Goal: Information Seeking & Learning: Compare options

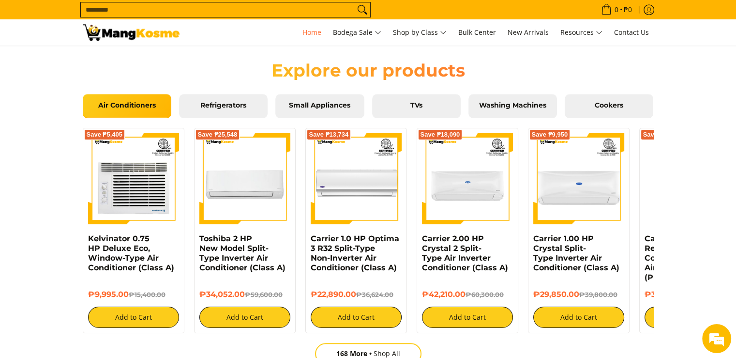
scroll to position [0, 1539]
click at [434, 108] on span "TVs" at bounding box center [416, 105] width 74 height 9
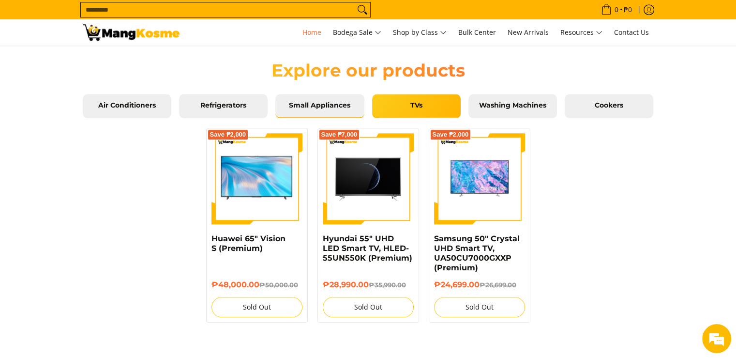
scroll to position [0, 770]
click at [319, 104] on span "Small Appliances" at bounding box center [320, 105] width 74 height 9
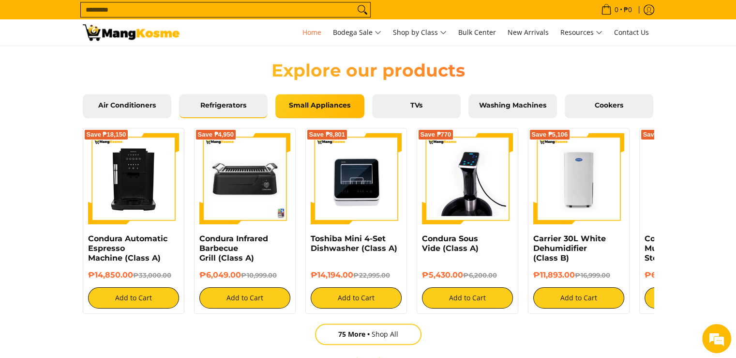
click at [242, 106] on span "Refrigerators" at bounding box center [223, 105] width 74 height 9
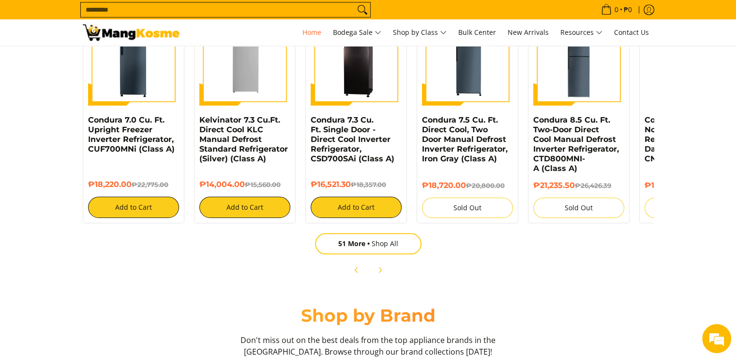
scroll to position [0, 1539]
click at [369, 244] on span "51 More" at bounding box center [354, 243] width 33 height 9
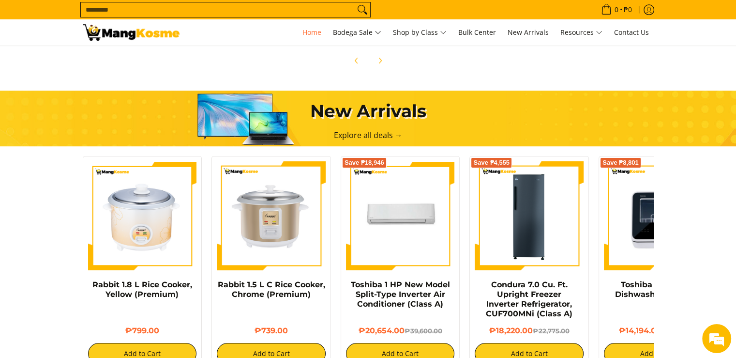
scroll to position [555, 0]
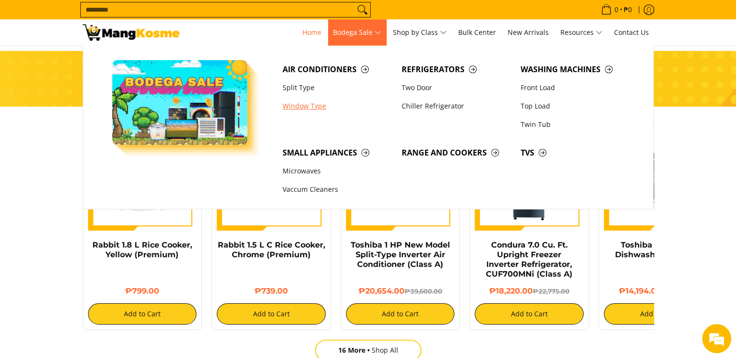
click at [320, 102] on link "Window Type" at bounding box center [337, 106] width 119 height 18
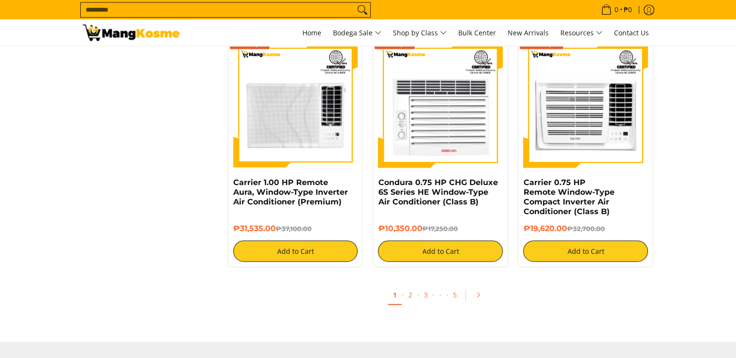
scroll to position [1817, 0]
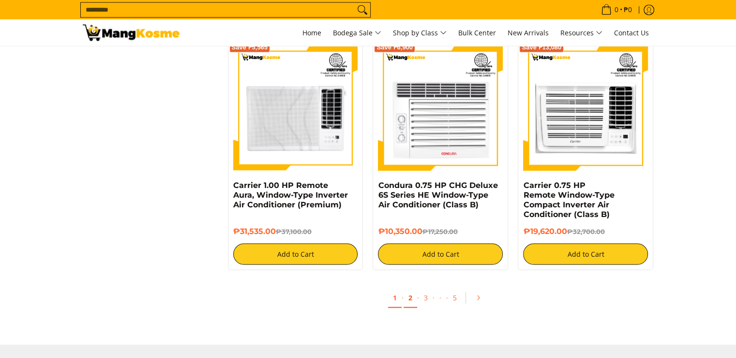
click at [410, 297] on link "2" at bounding box center [411, 298] width 14 height 20
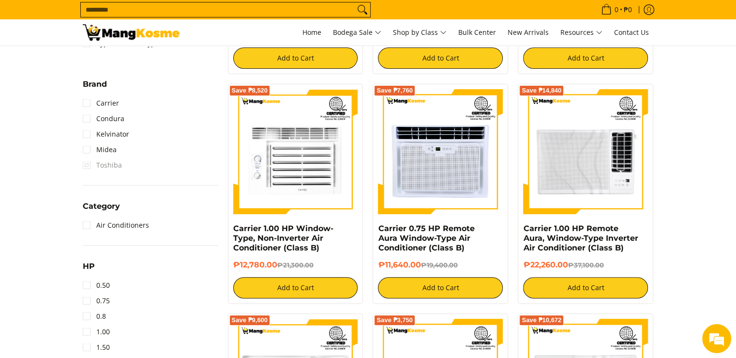
scroll to position [371, 0]
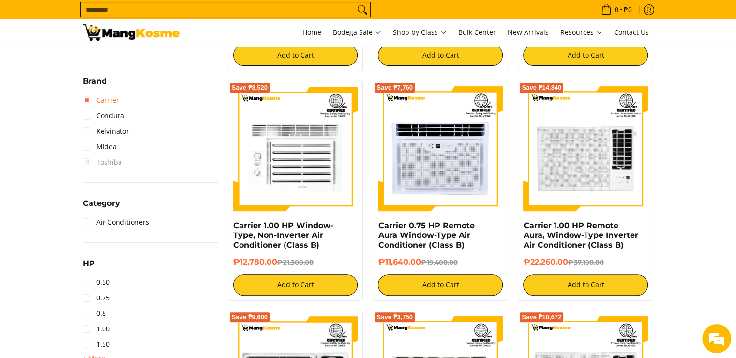
click at [87, 97] on link "Carrier" at bounding box center [101, 99] width 36 height 15
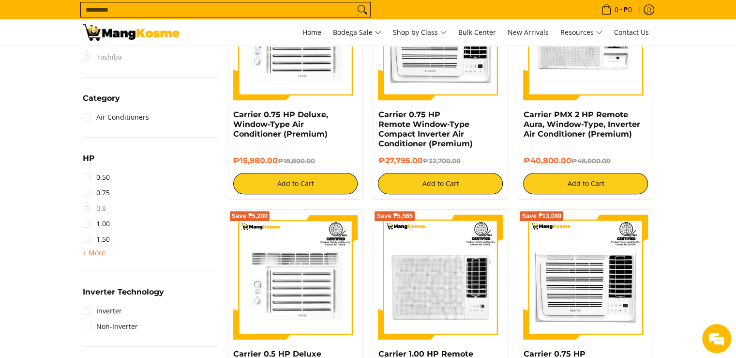
scroll to position [511, 0]
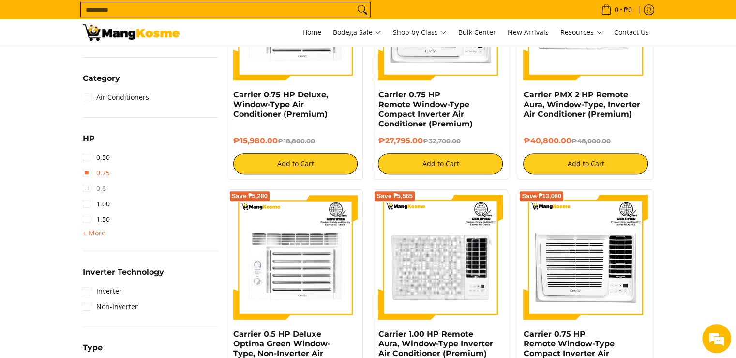
click at [86, 173] on link "0.75" at bounding box center [96, 172] width 27 height 15
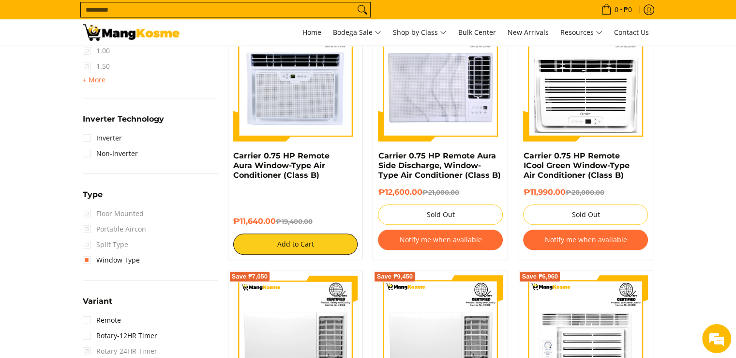
scroll to position [688, 0]
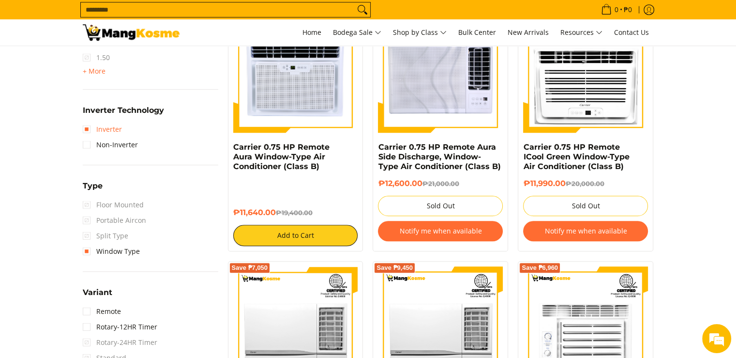
click at [85, 129] on link "Inverter" at bounding box center [102, 128] width 39 height 15
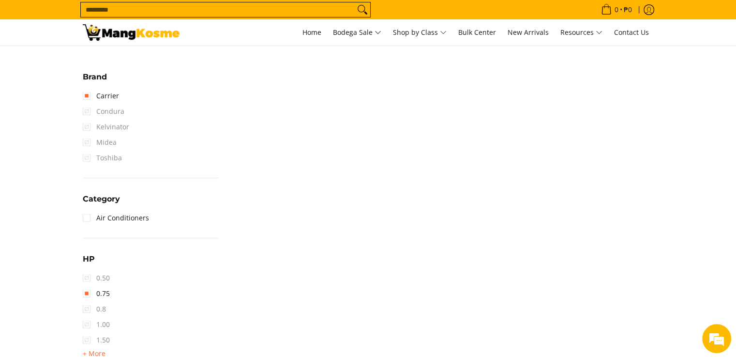
scroll to position [400, 0]
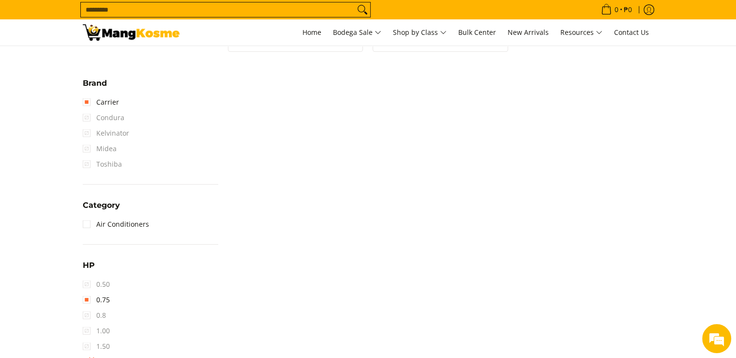
click at [87, 118] on span "Condura" at bounding box center [104, 117] width 42 height 15
click at [88, 282] on span "0.50" at bounding box center [96, 283] width 27 height 15
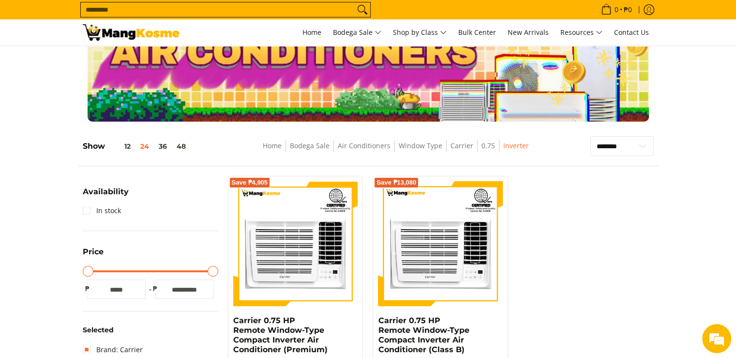
scroll to position [0, 0]
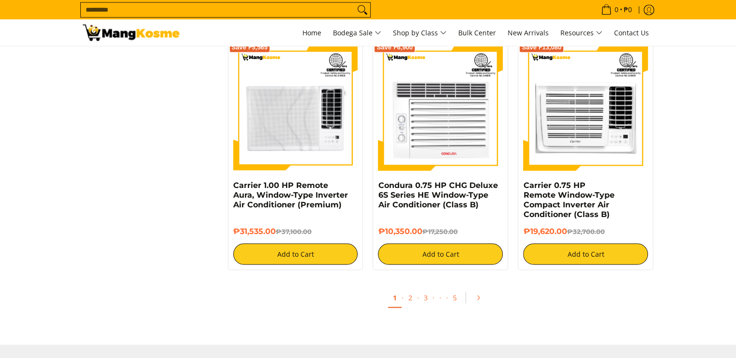
scroll to position [1817, 0]
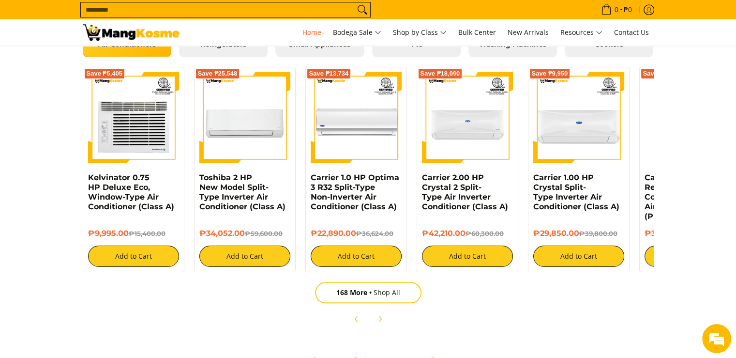
scroll to position [997, 0]
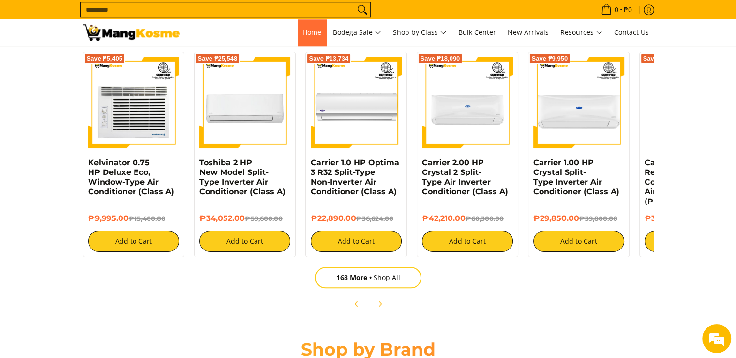
click at [304, 28] on span "Home" at bounding box center [312, 32] width 19 height 9
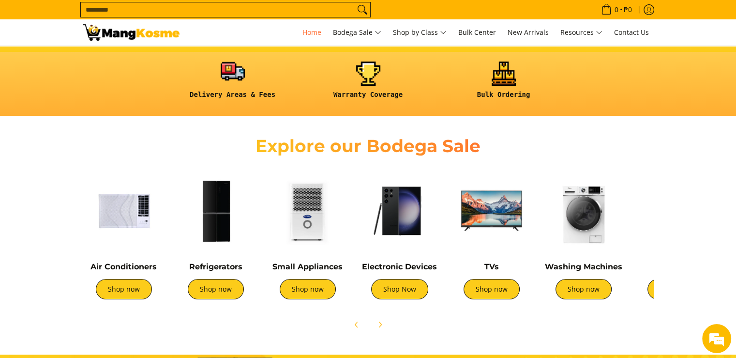
scroll to position [0, 532]
click at [235, 84] on link at bounding box center [233, 83] width 126 height 45
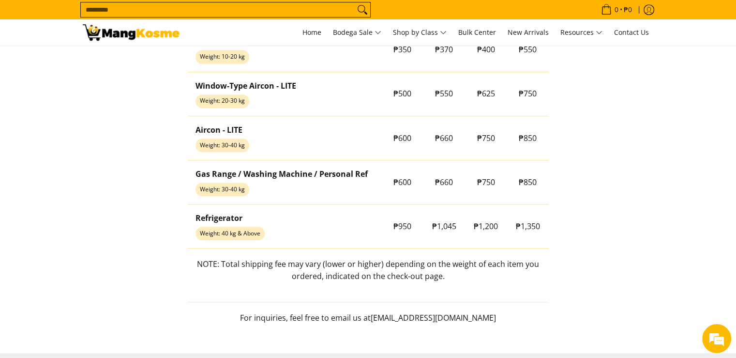
scroll to position [899, 0]
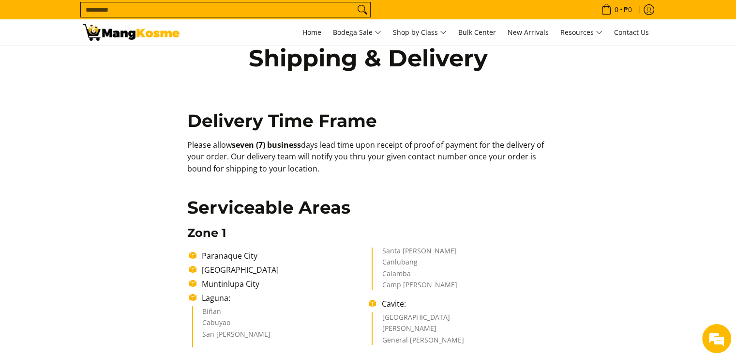
scroll to position [0, 0]
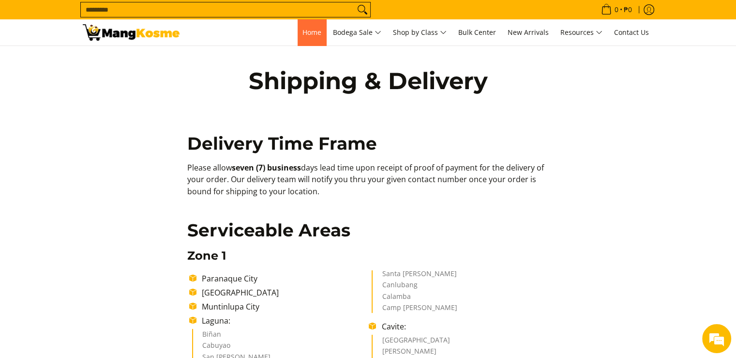
click at [307, 30] on span "Home" at bounding box center [312, 32] width 19 height 9
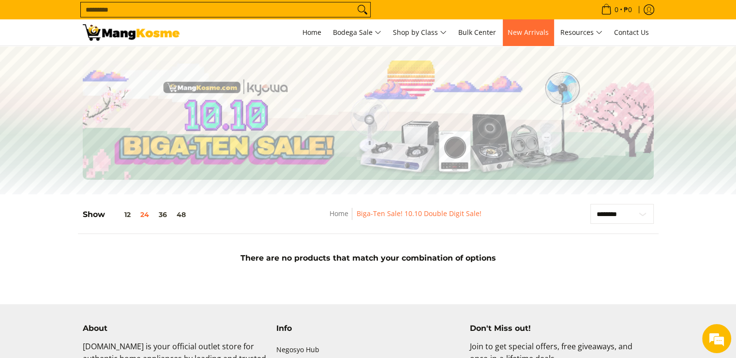
click at [513, 28] on span "New Arrivals" at bounding box center [528, 32] width 41 height 9
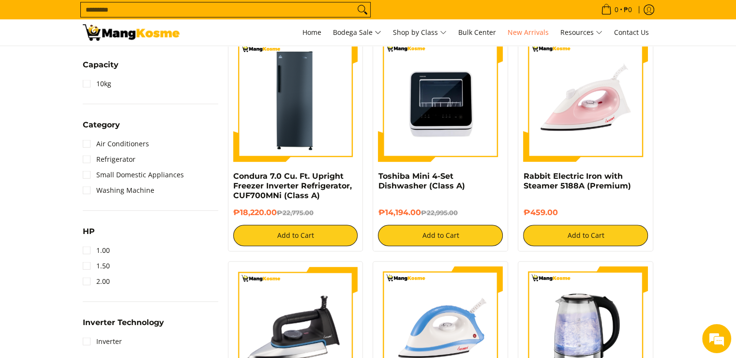
scroll to position [425, 0]
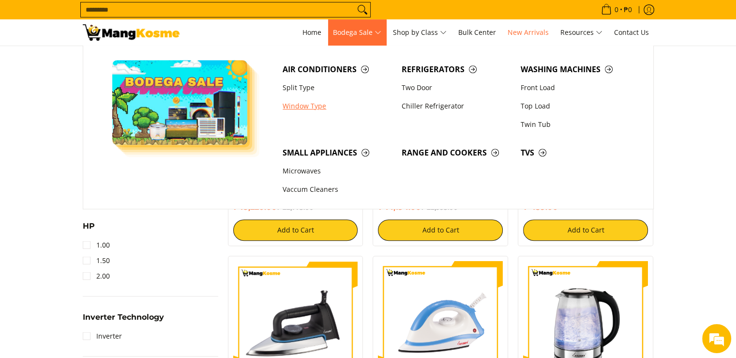
click at [306, 106] on link "Window Type" at bounding box center [337, 106] width 119 height 18
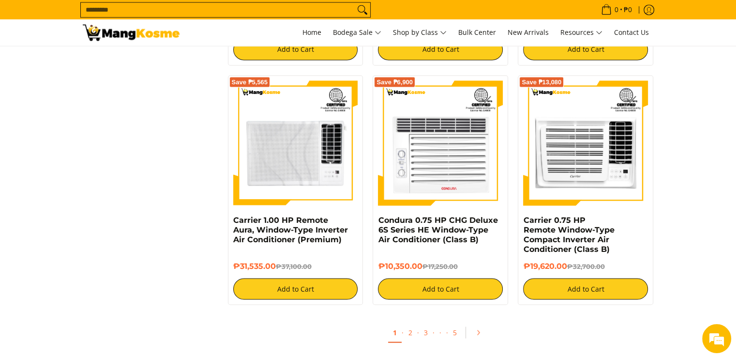
scroll to position [1785, 0]
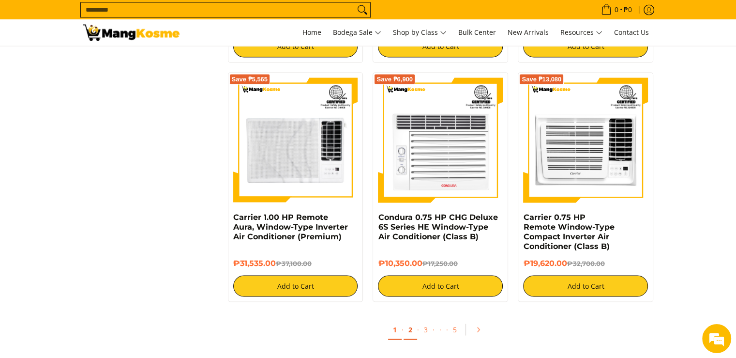
click at [410, 333] on link "2" at bounding box center [411, 329] width 14 height 20
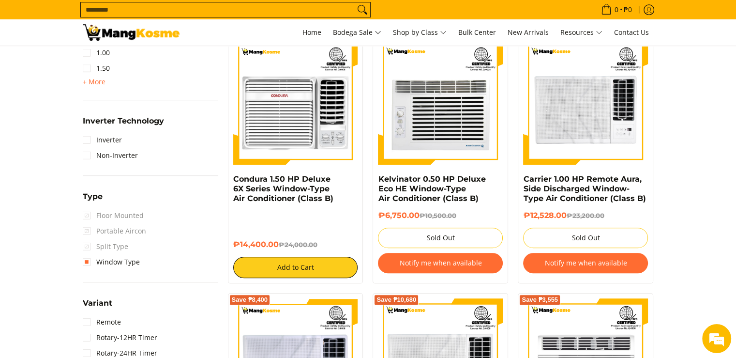
scroll to position [473, 0]
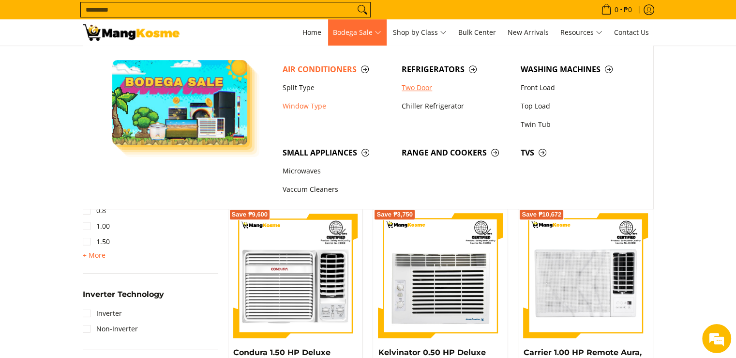
click at [410, 89] on link "Two Door" at bounding box center [456, 87] width 119 height 18
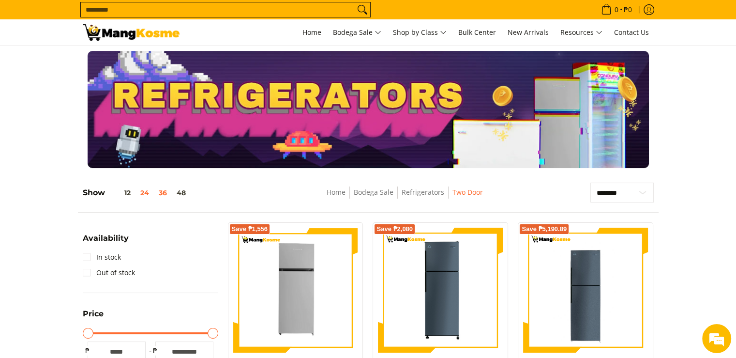
click at [166, 195] on button "36" at bounding box center [163, 193] width 18 height 8
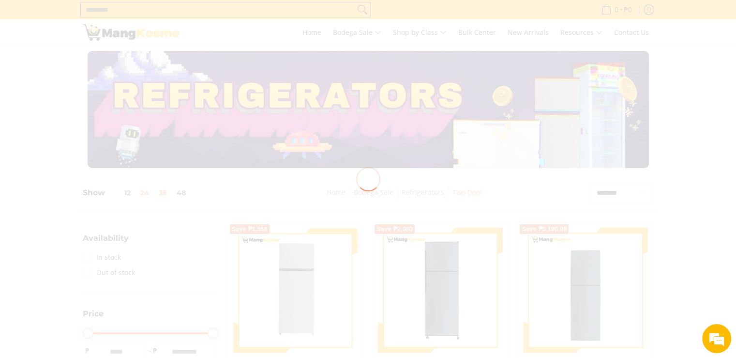
click at [166, 195] on div at bounding box center [368, 179] width 736 height 358
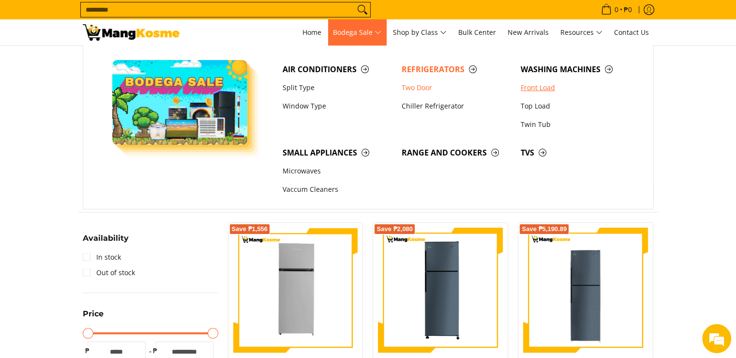
click at [535, 86] on link "Front Load" at bounding box center [575, 87] width 119 height 18
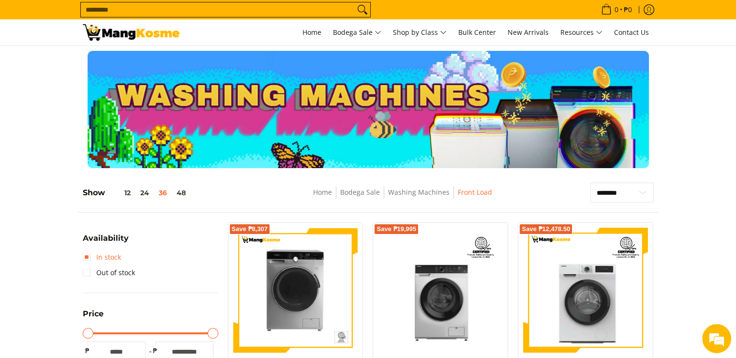
click at [85, 254] on link "In stock" at bounding box center [102, 256] width 38 height 15
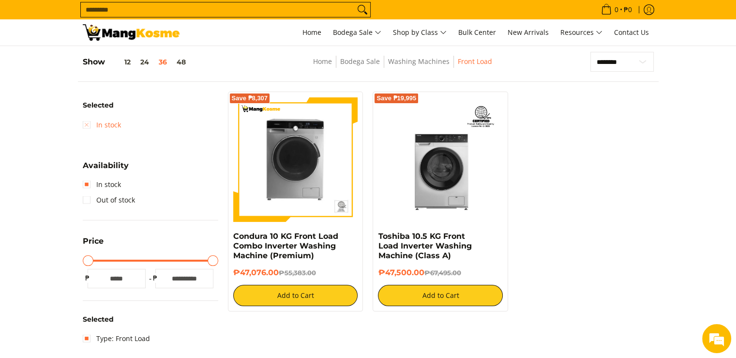
scroll to position [136, 0]
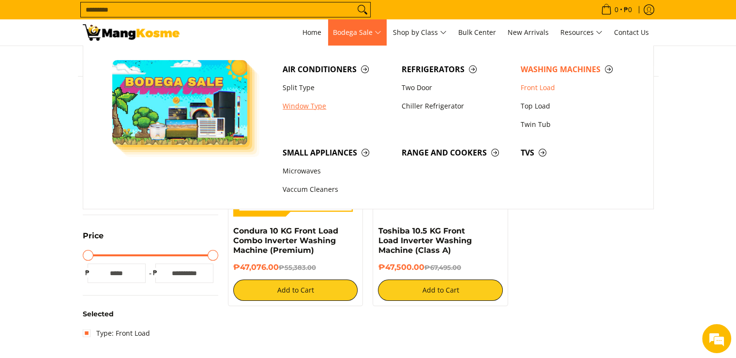
click at [298, 104] on link "Window Type" at bounding box center [337, 106] width 119 height 18
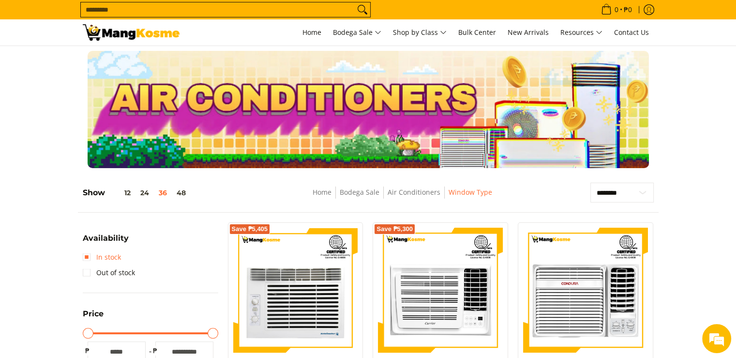
click at [84, 254] on link "In stock" at bounding box center [102, 256] width 38 height 15
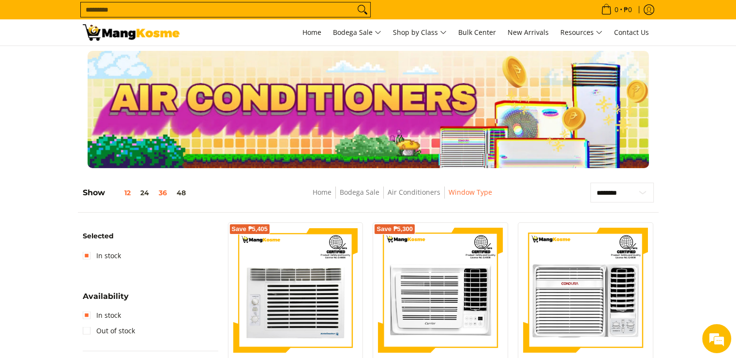
click at [125, 195] on button "12" at bounding box center [120, 193] width 30 height 8
